Goal: Task Accomplishment & Management: Manage account settings

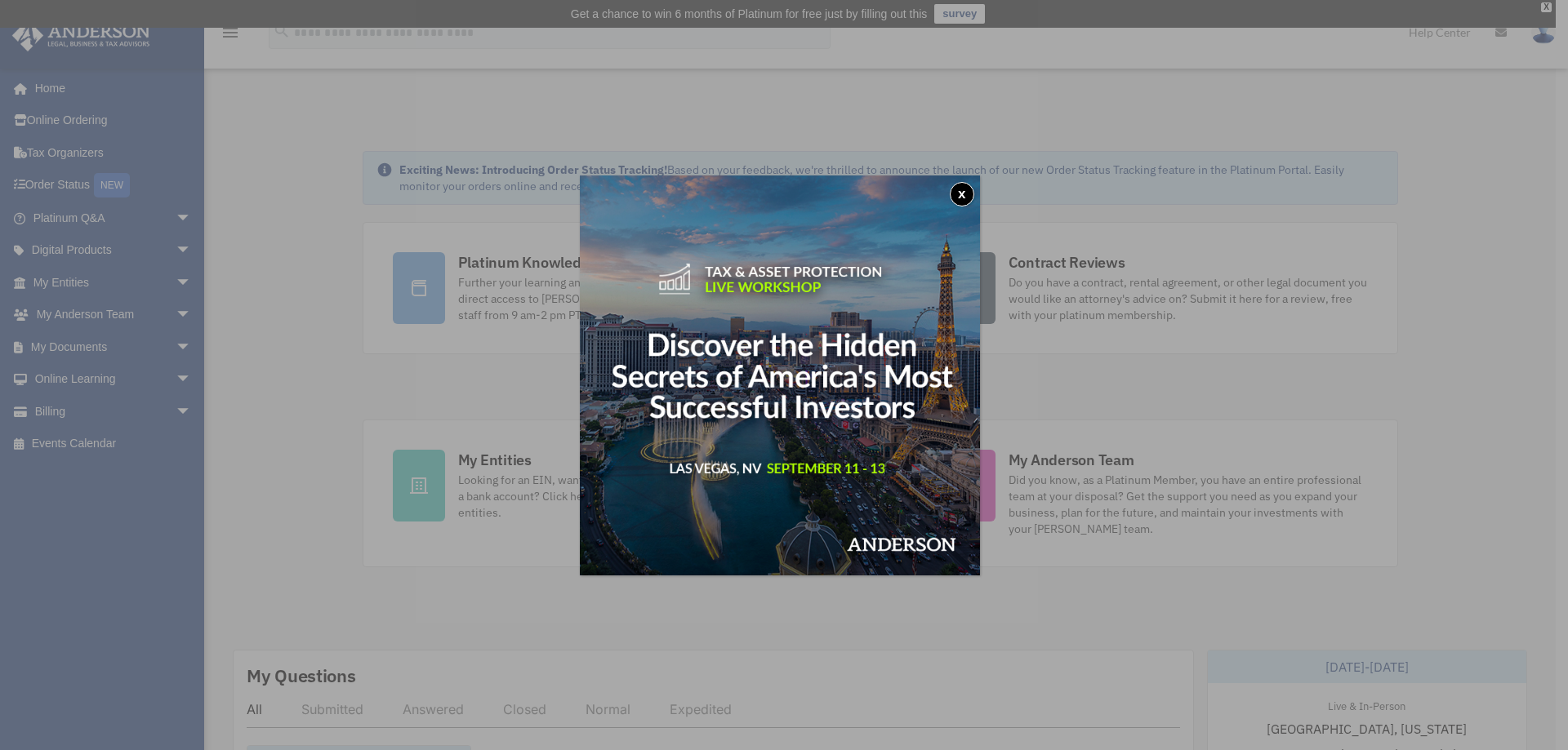
click at [162, 411] on div "x" at bounding box center [784, 375] width 1568 height 750
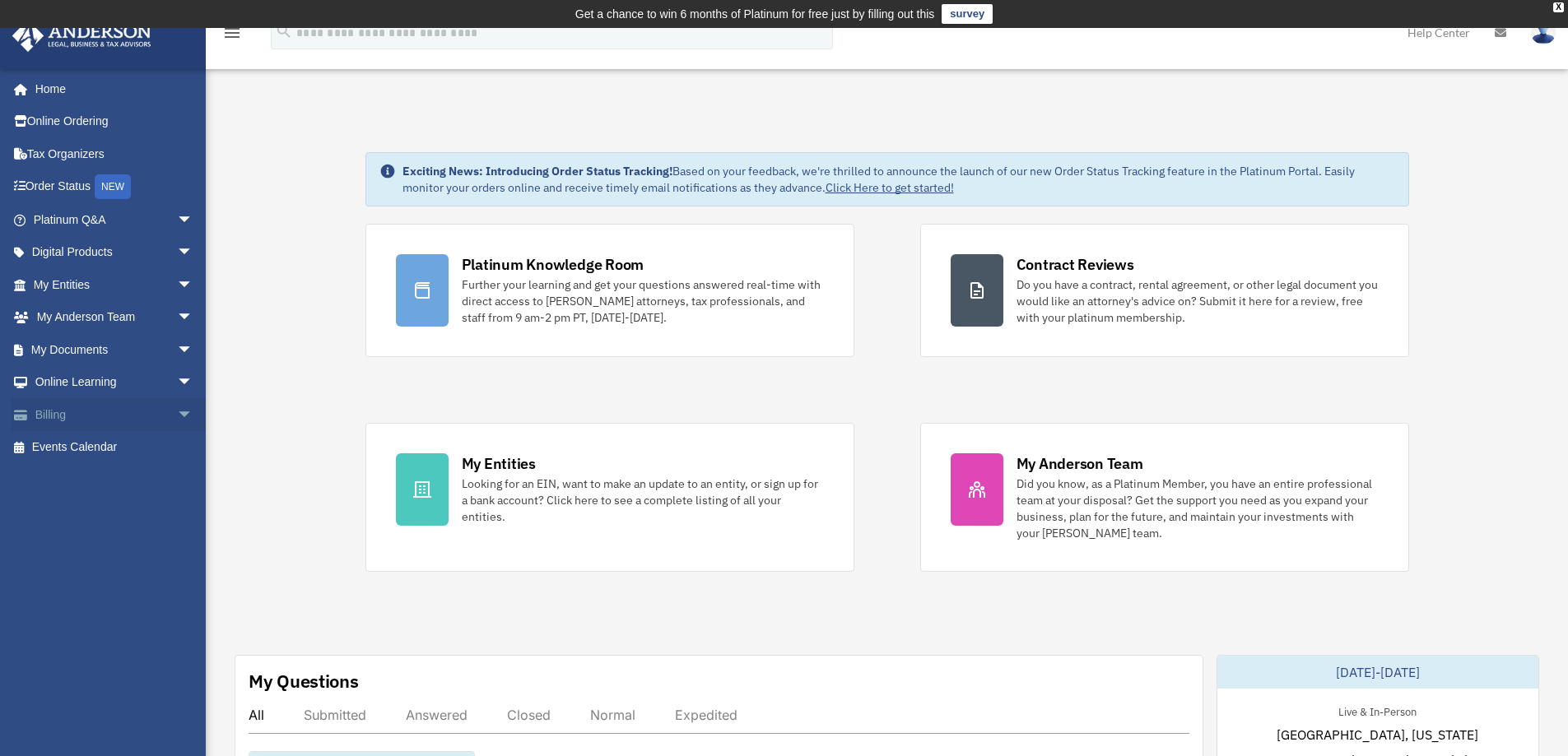
click at [177, 415] on span "arrow_drop_down" at bounding box center [193, 415] width 33 height 34
click at [137, 509] on link "Manage Payments" at bounding box center [120, 514] width 195 height 33
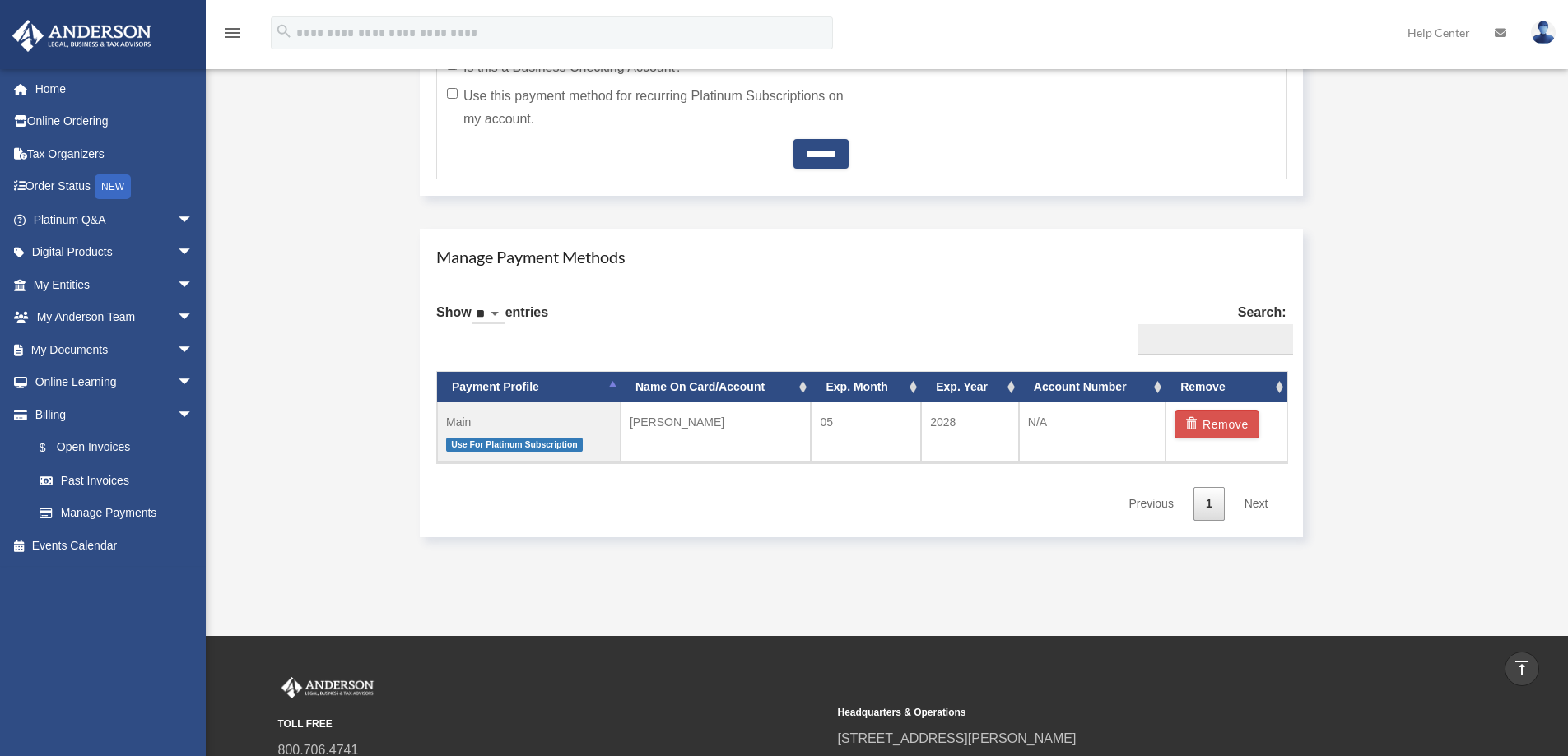
scroll to position [878, 0]
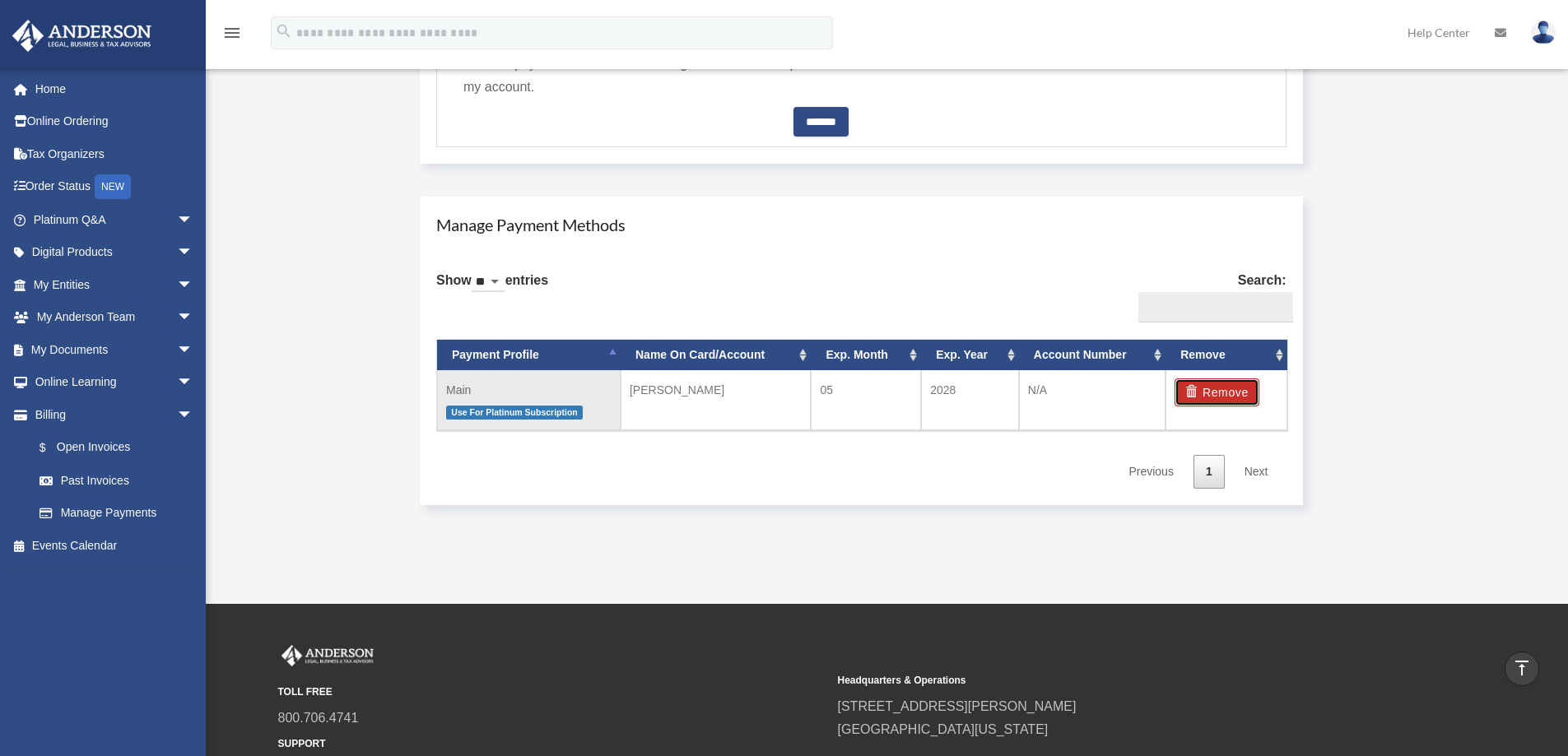
click at [1233, 393] on button "Remove" at bounding box center [1217, 393] width 85 height 28
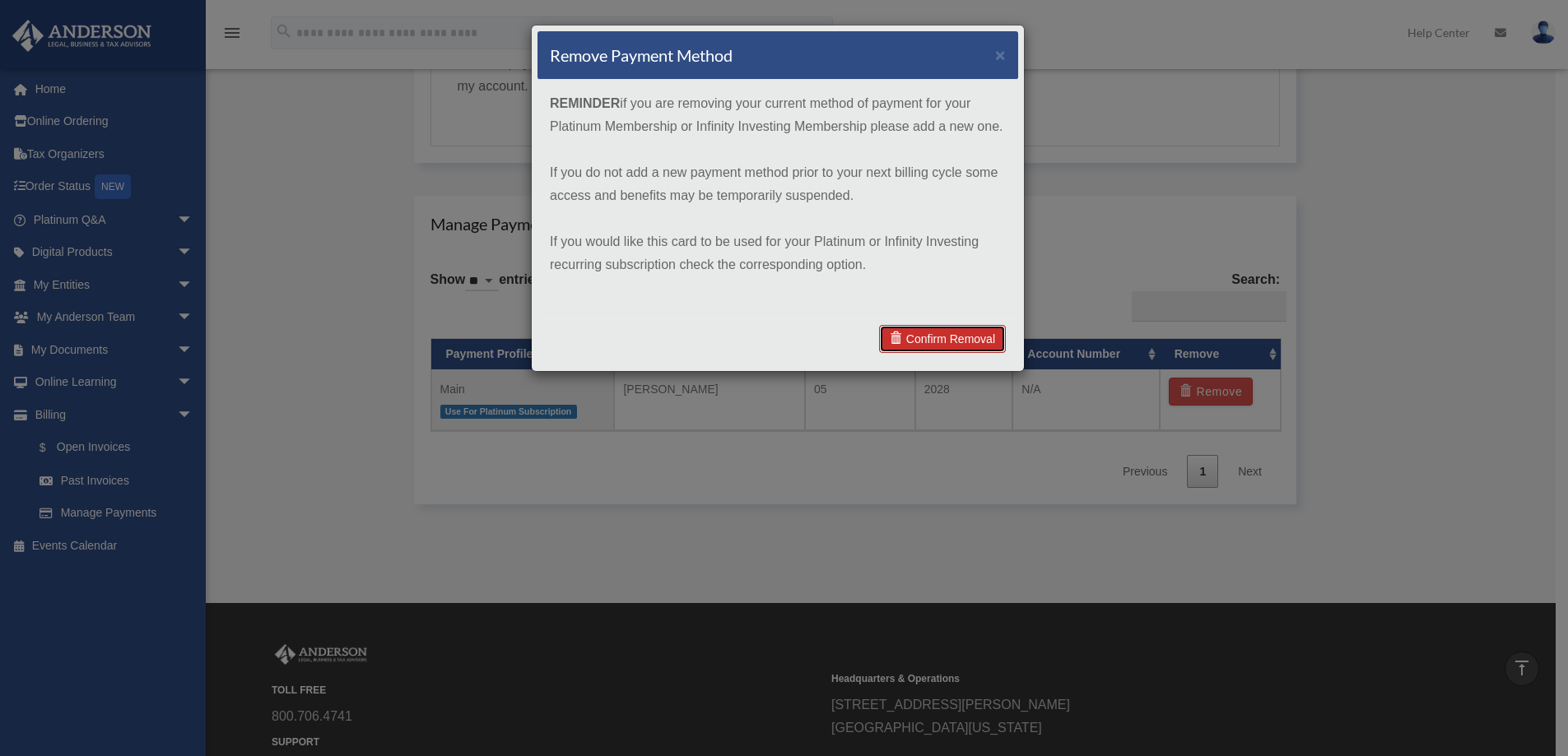
click at [950, 332] on link "Confirm Removal" at bounding box center [943, 338] width 127 height 28
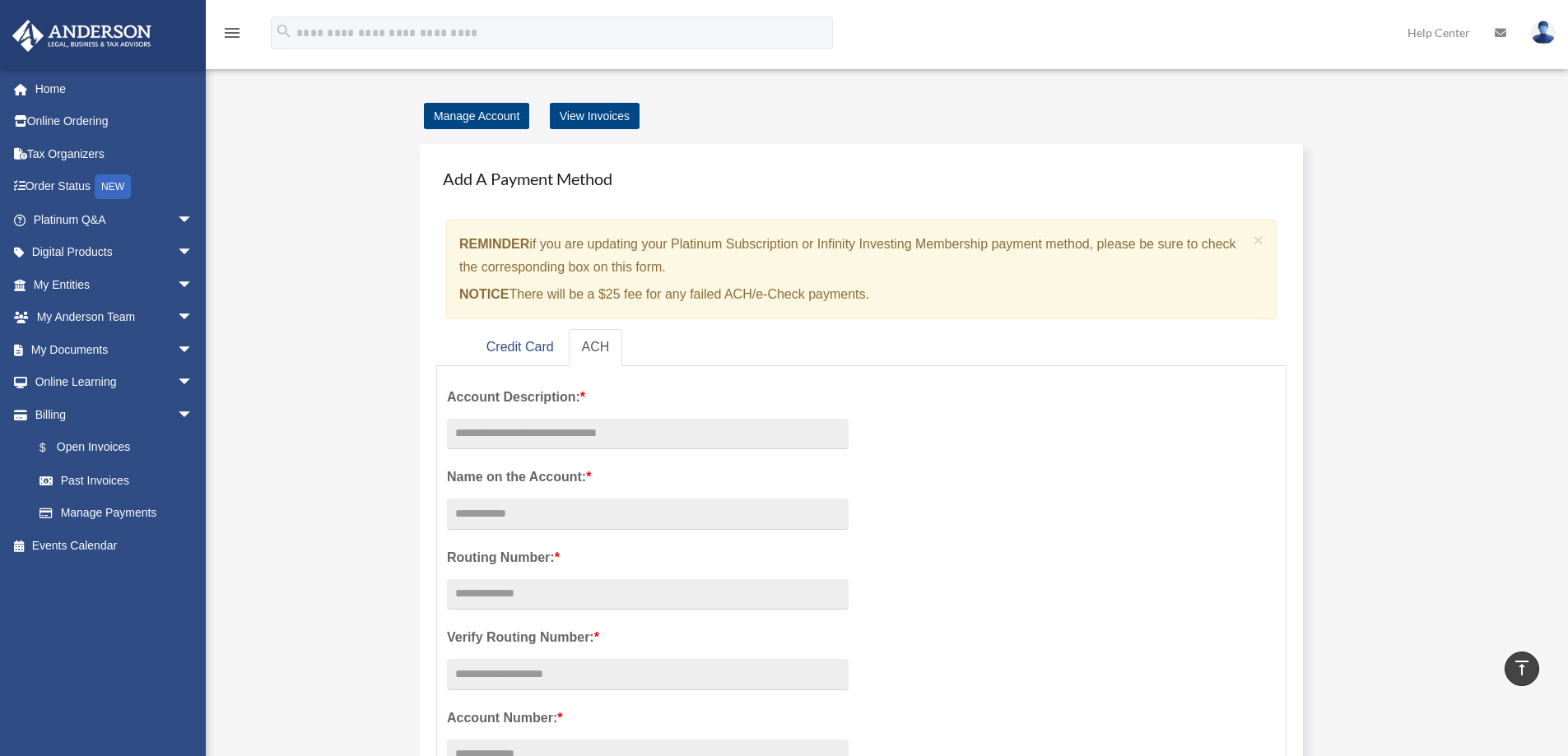
scroll to position [0, 0]
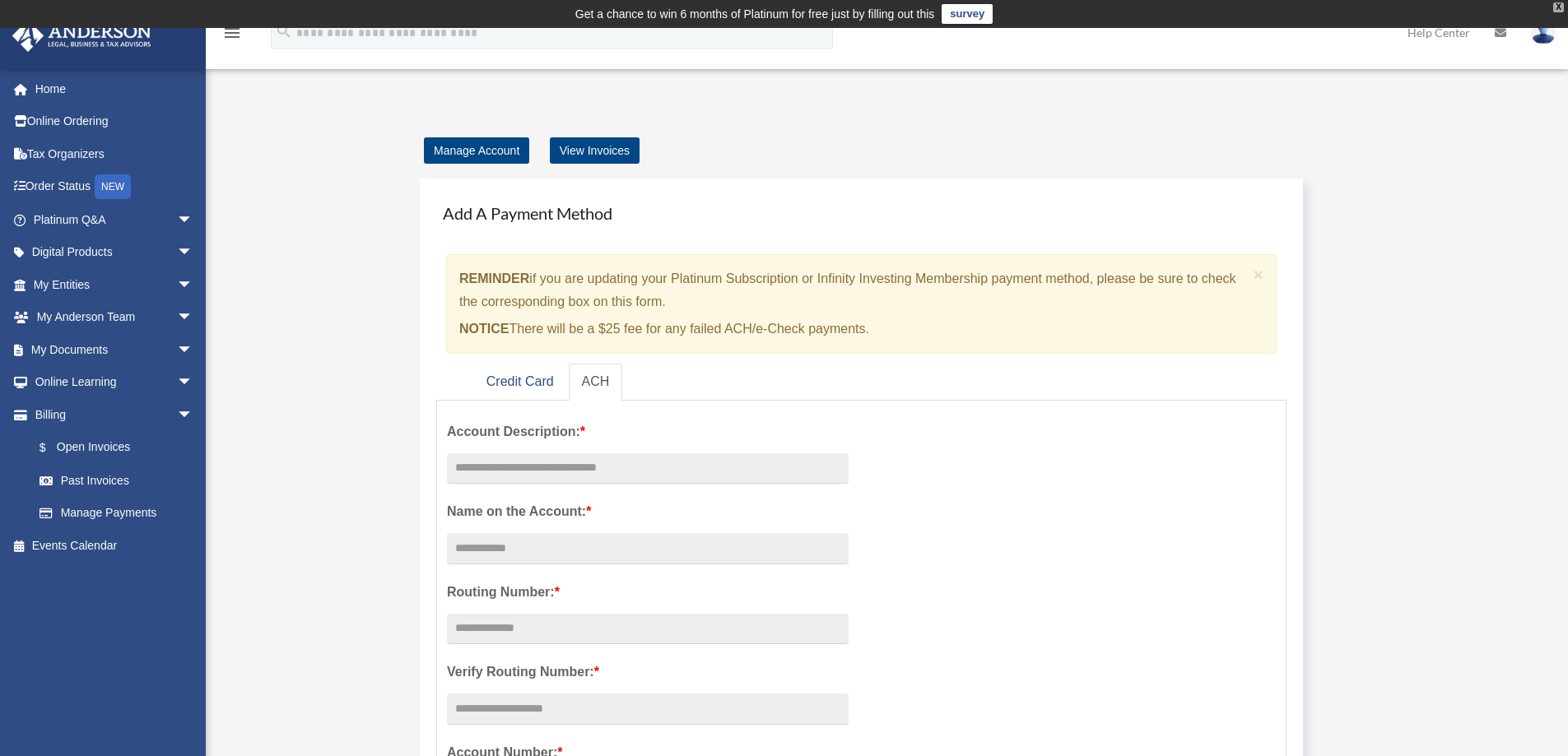
click at [1557, 6] on div "X" at bounding box center [1559, 7] width 11 height 10
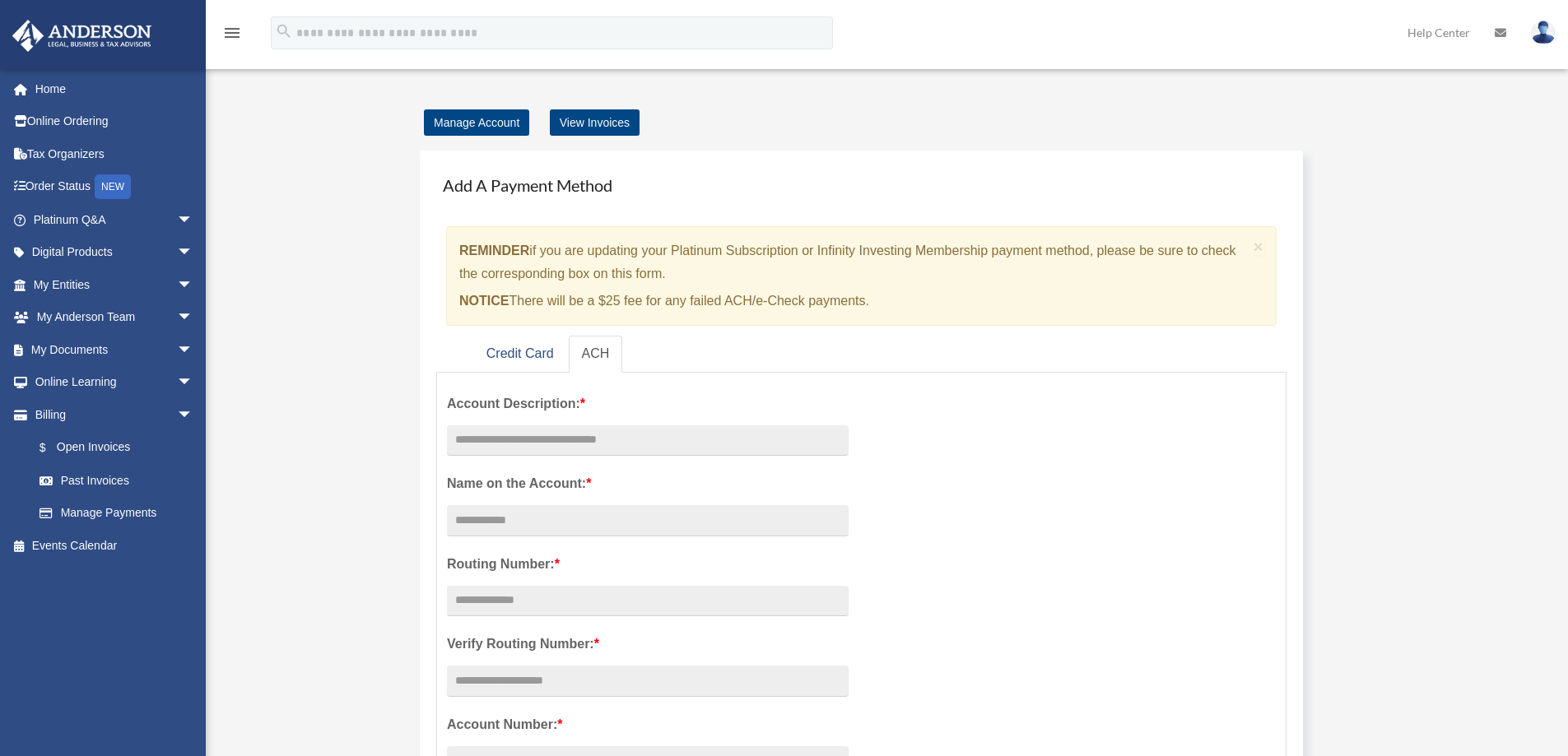
click at [1541, 32] on img at bounding box center [1542, 32] width 25 height 24
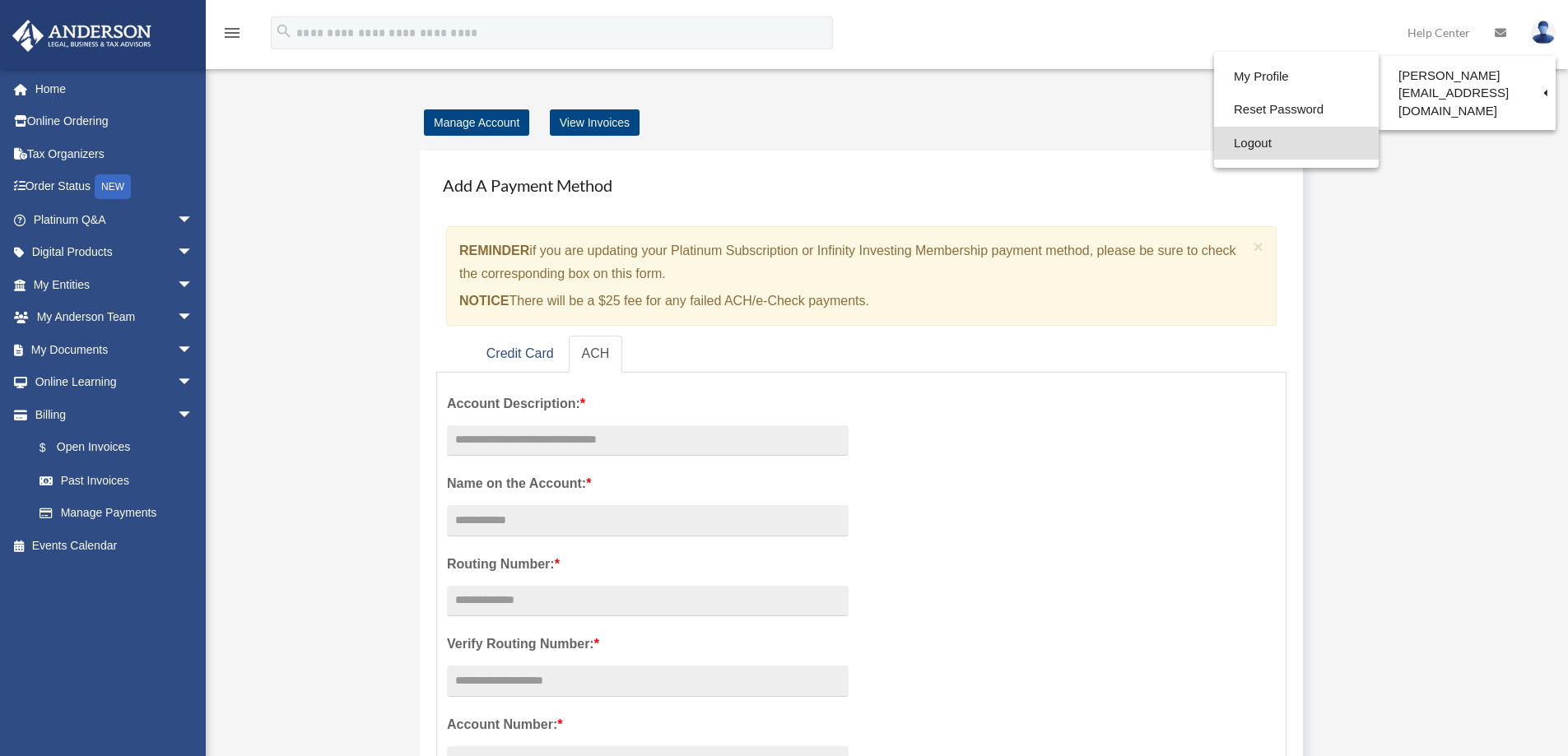
click at [1257, 144] on link "Logout" at bounding box center [1296, 143] width 165 height 34
